Goal: Communication & Community: Ask a question

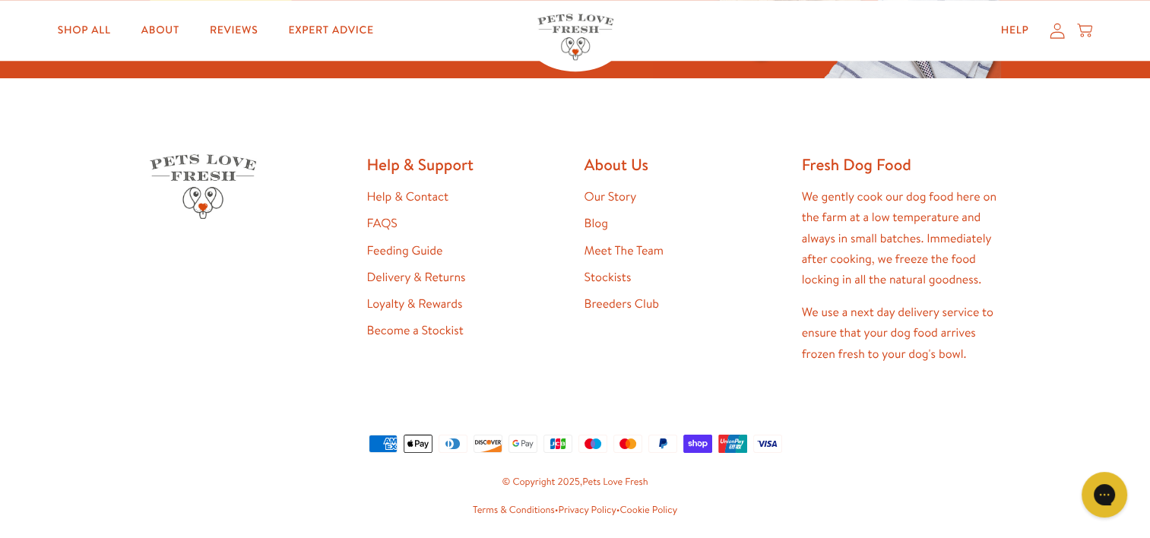
scroll to position [1510, 0]
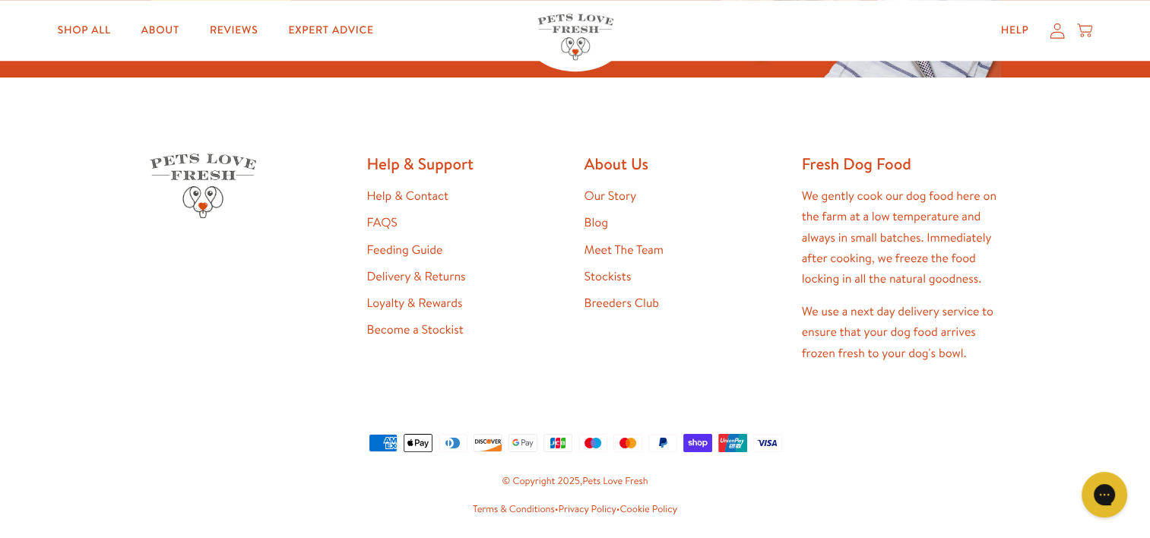
click at [419, 198] on link "Help & Contact" at bounding box center [407, 196] width 81 height 17
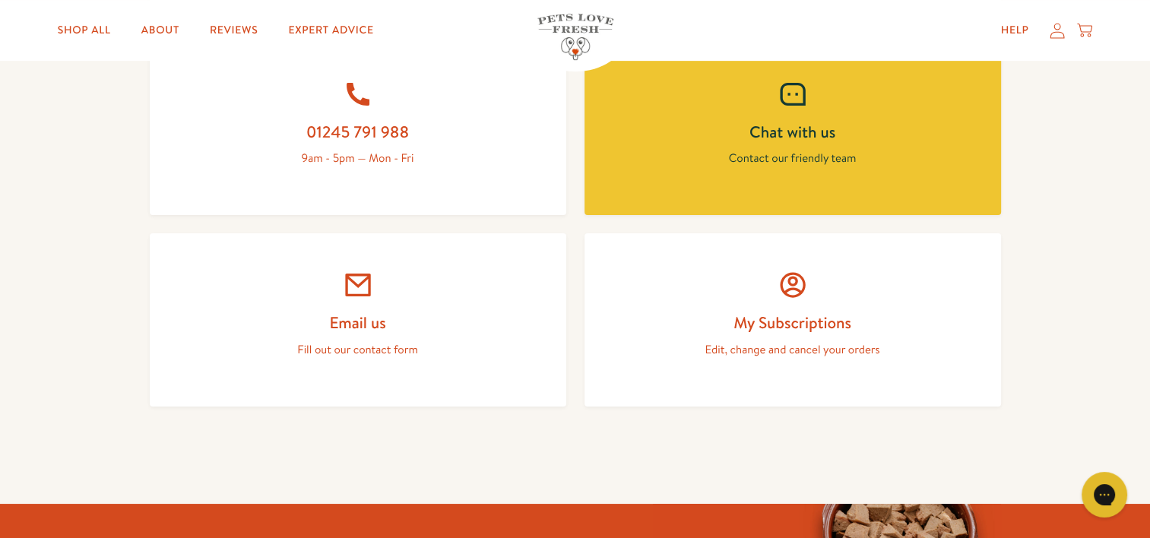
scroll to position [702, 0]
click at [332, 312] on h2 "Email us" at bounding box center [357, 322] width 343 height 21
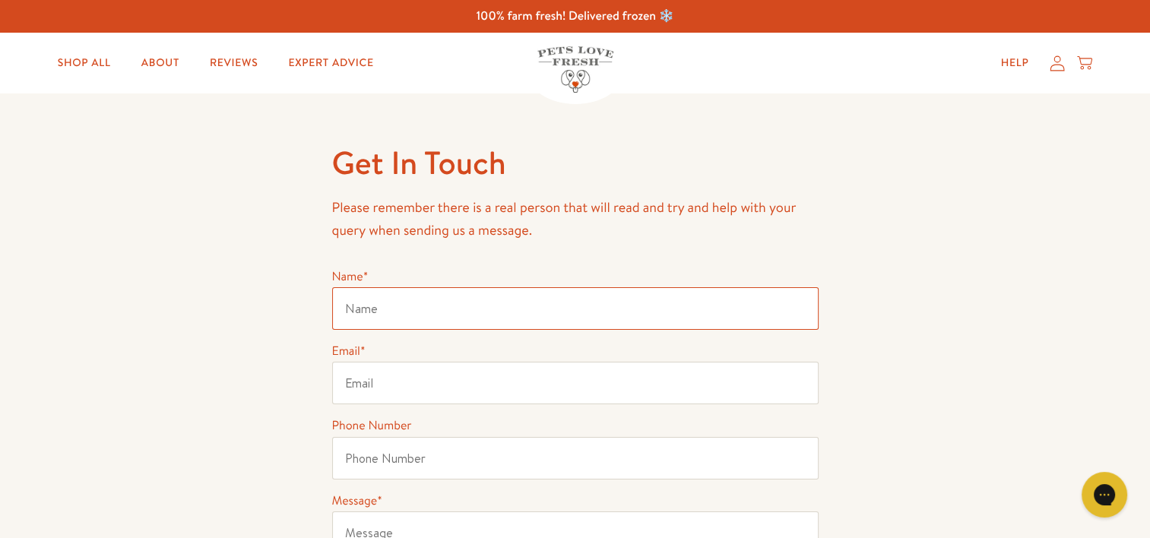
click at [378, 316] on input "Name *" at bounding box center [575, 308] width 486 height 43
type input "[PERSON_NAME] [PERSON_NAME]"
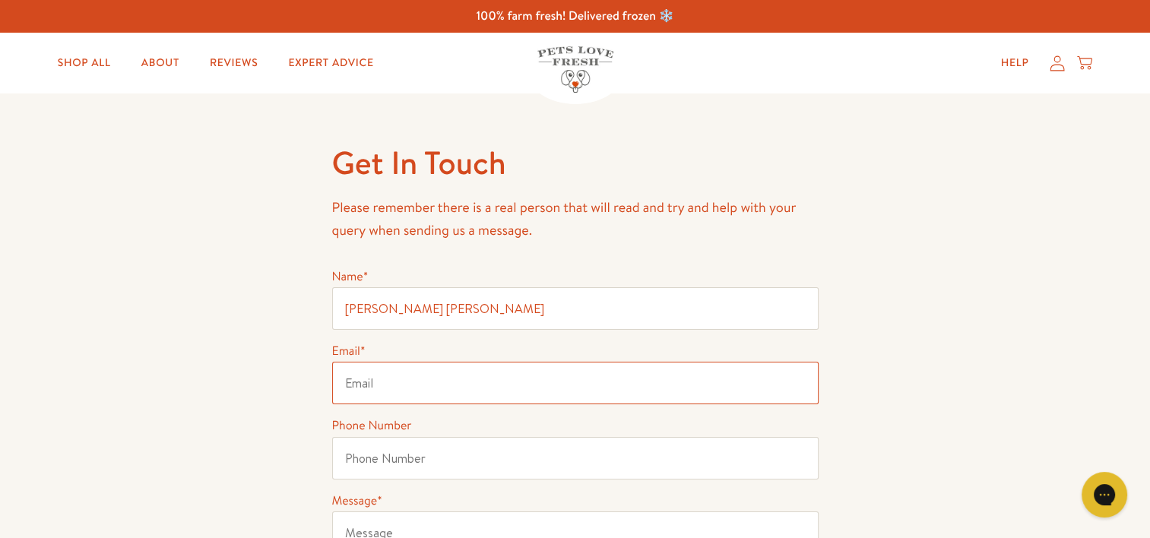
type input "[EMAIL_ADDRESS][DOMAIN_NAME]"
type input "07712213794"
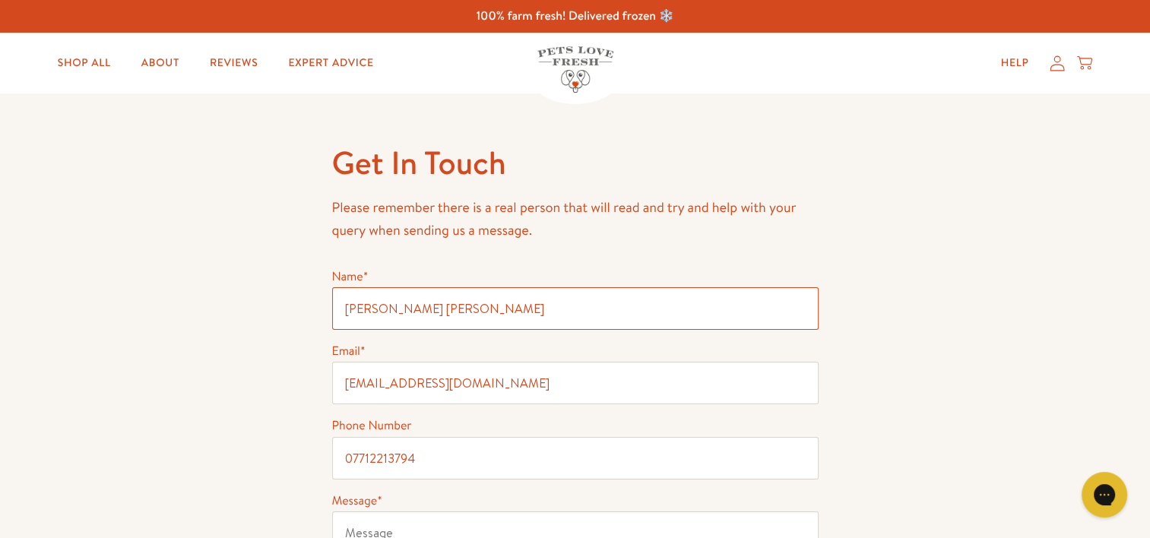
click at [400, 306] on input "[PERSON_NAME] [PERSON_NAME]" at bounding box center [575, 308] width 486 height 43
type input "[PERSON_NAME]"
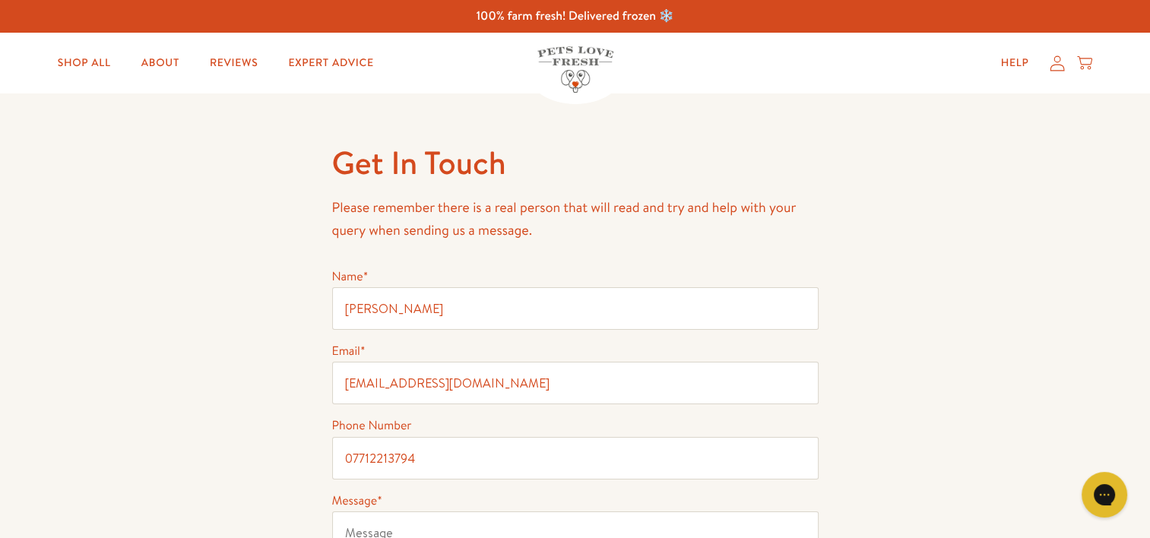
click at [287, 347] on div "Get In Touch Please remember there is a real person that will read and try and …" at bounding box center [575, 434] width 1150 height 682
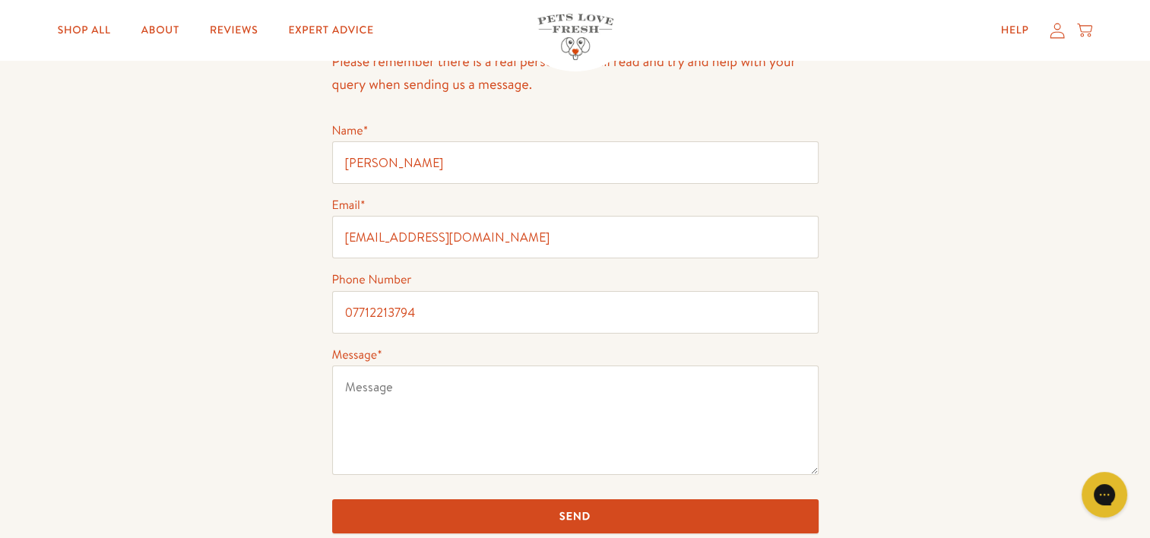
scroll to position [170, 0]
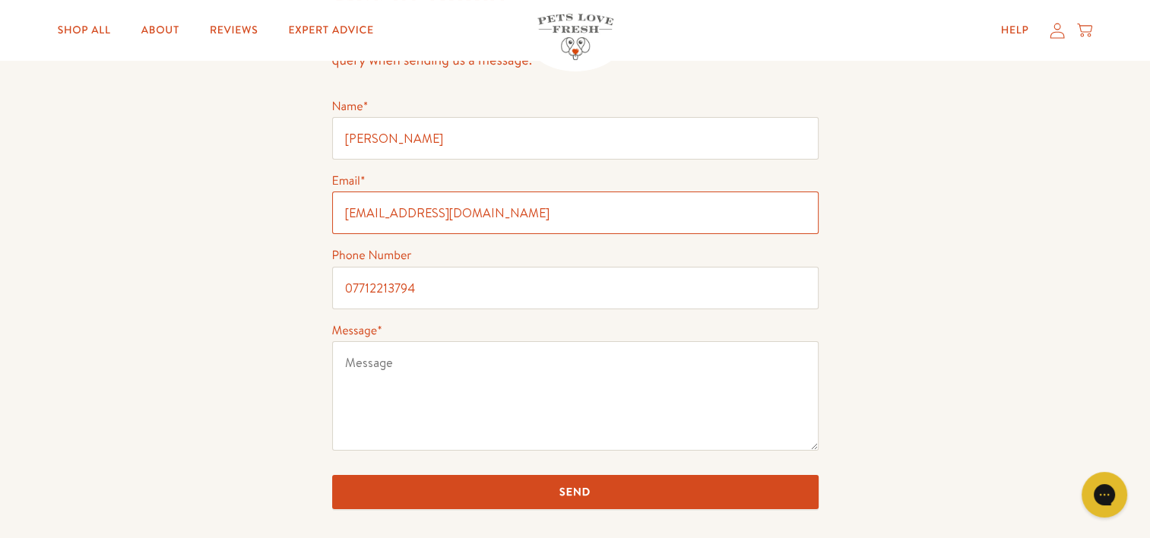
click at [429, 218] on input "[EMAIL_ADDRESS][DOMAIN_NAME]" at bounding box center [575, 212] width 486 height 43
type input "[EMAIL_ADDRESS][DOMAIN_NAME]"
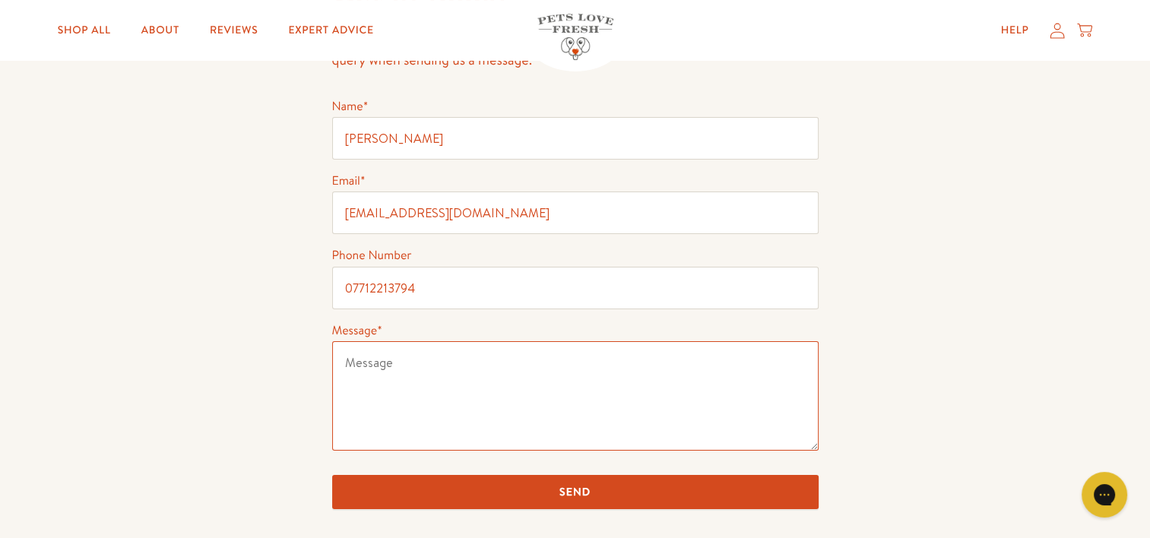
click at [382, 381] on textarea "Message *" at bounding box center [575, 395] width 486 height 109
paste textarea "Lore Ipsumdolo Sit Amet, C’a Elits, do-eiusmod te Incidid Utl Etdolorem, a enim…"
type textarea "Lore Ipsumdolo Sit Amet, C’a Elits, do-eiusmod te Incidid Utl Etdolorem, a enim…"
click at [421, 374] on textarea "Message *" at bounding box center [575, 395] width 486 height 109
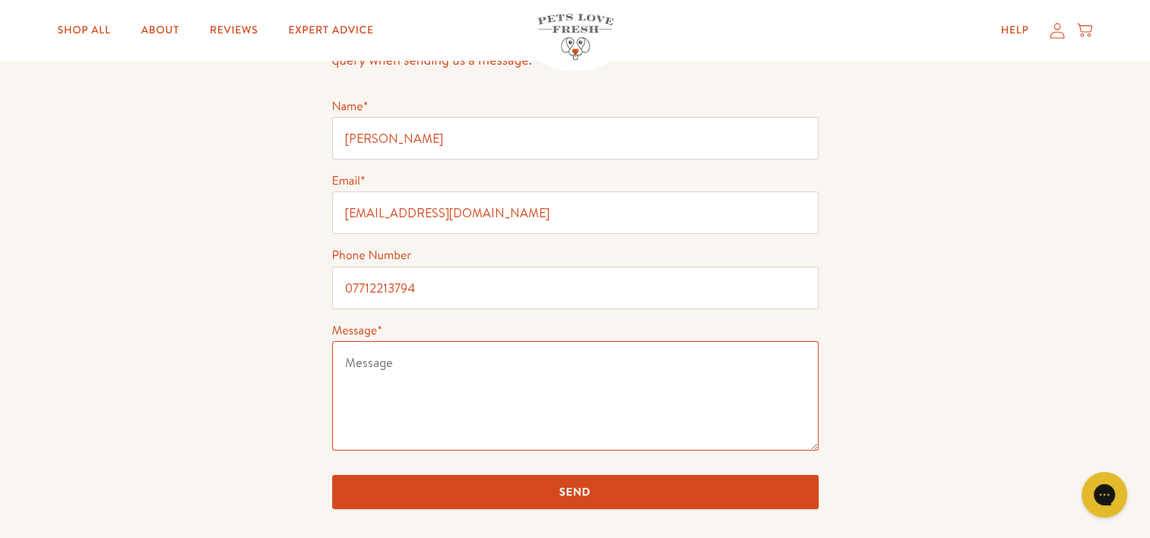
paste textarea "Dear Different Dog Team, I’m [PERSON_NAME], co-founder of Zoomies Pet Transport…"
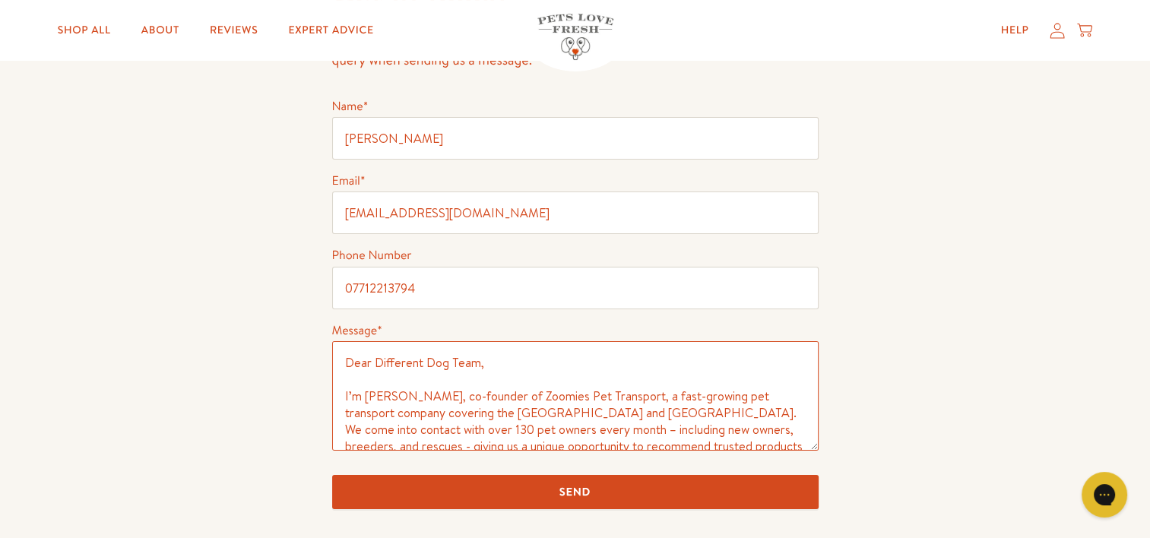
click at [445, 362] on textarea "Dear Different Dog Team, I’m [PERSON_NAME], co-founder of Zoomies Pet Transport…" at bounding box center [575, 395] width 486 height 109
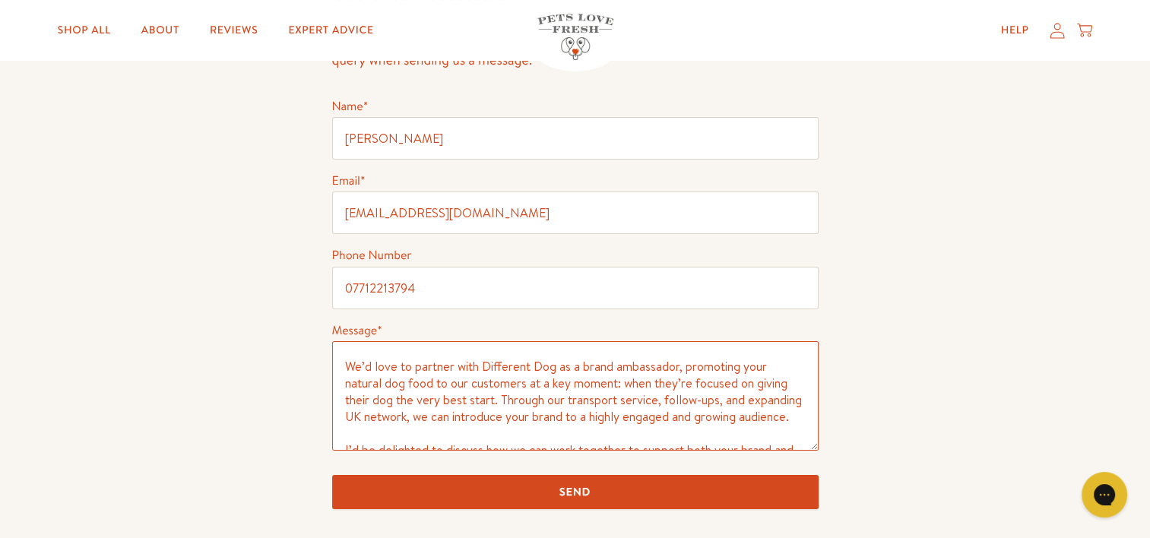
scroll to position [131, 0]
drag, startPoint x: 551, startPoint y: 365, endPoint x: 480, endPoint y: 360, distance: 70.8
click at [480, 360] on textarea "Dear Pets love fresh Team, I’m [PERSON_NAME], co-founder of Zoomies Pet Transpo…" at bounding box center [575, 395] width 486 height 109
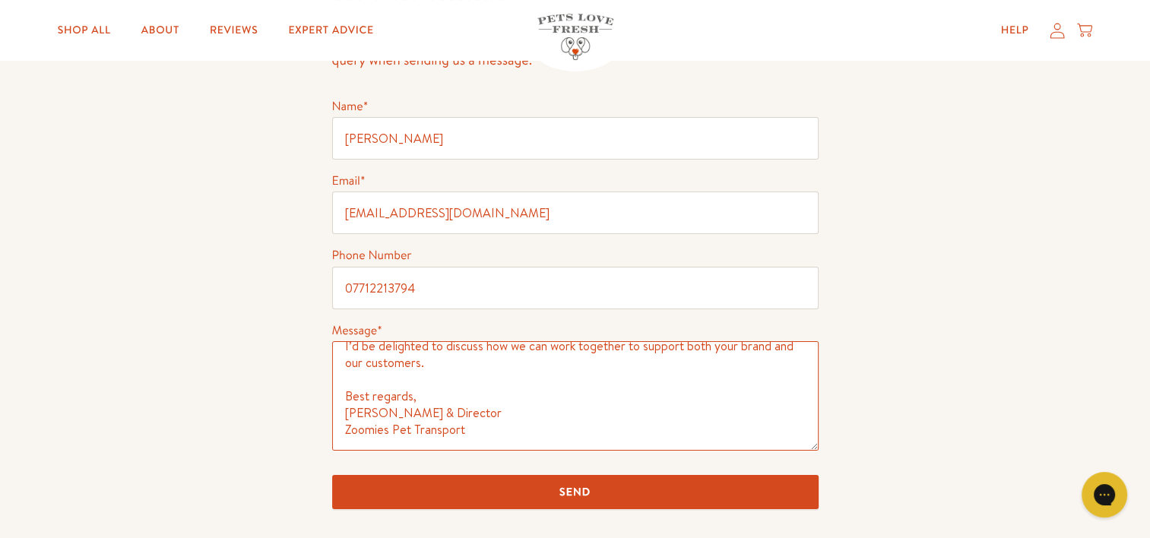
scroll to position [0, 0]
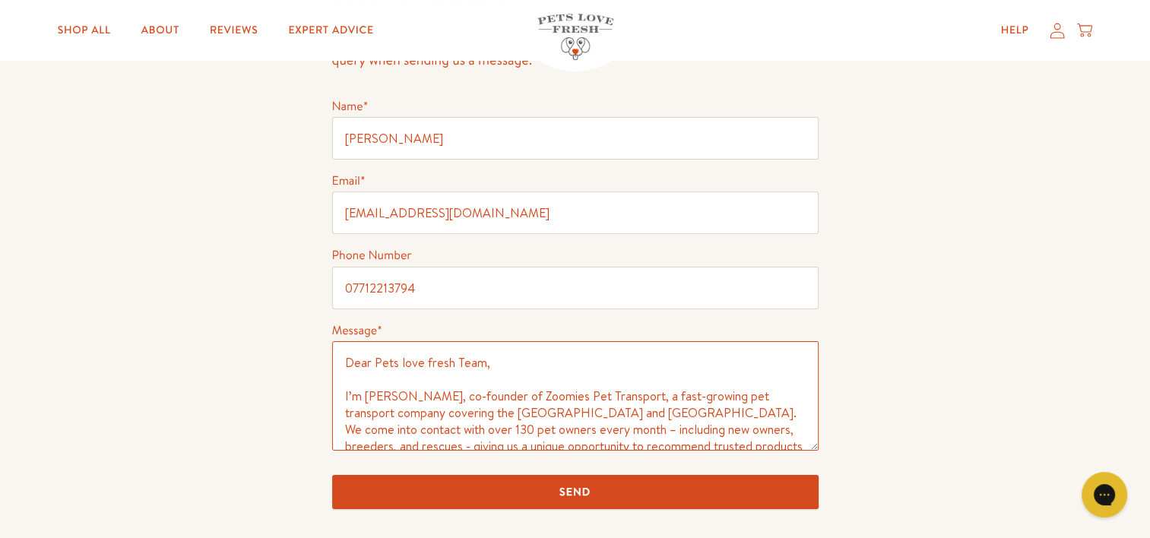
click at [398, 359] on textarea "Dear Pets love fresh Team, I’m [PERSON_NAME], co-founder of Zoomies Pet Transpo…" at bounding box center [575, 395] width 486 height 109
type textarea "Dear Pets love fresh Team, I’m [PERSON_NAME], co-founder of Zoomies Pet Transpo…"
click at [575, 495] on input "Send" at bounding box center [575, 492] width 486 height 34
